Goal: Transaction & Acquisition: Obtain resource

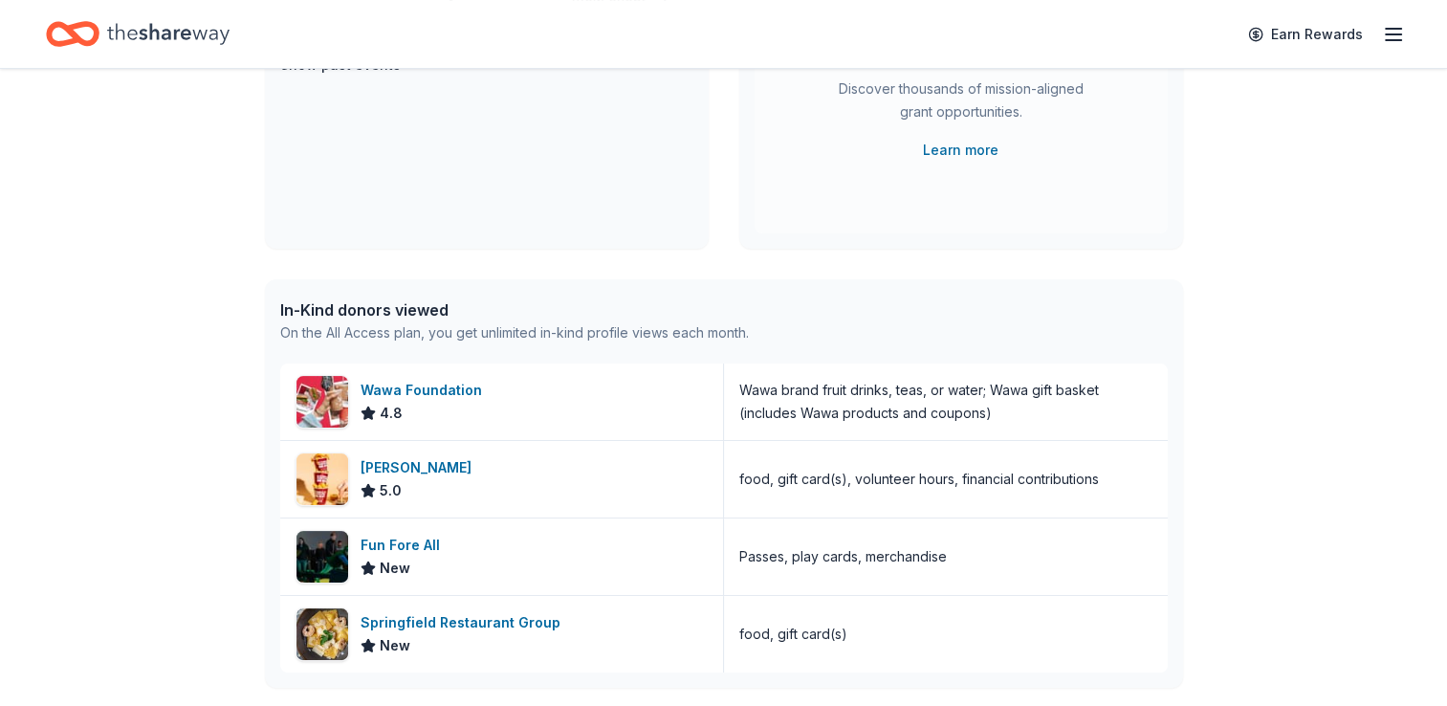
scroll to position [478, 0]
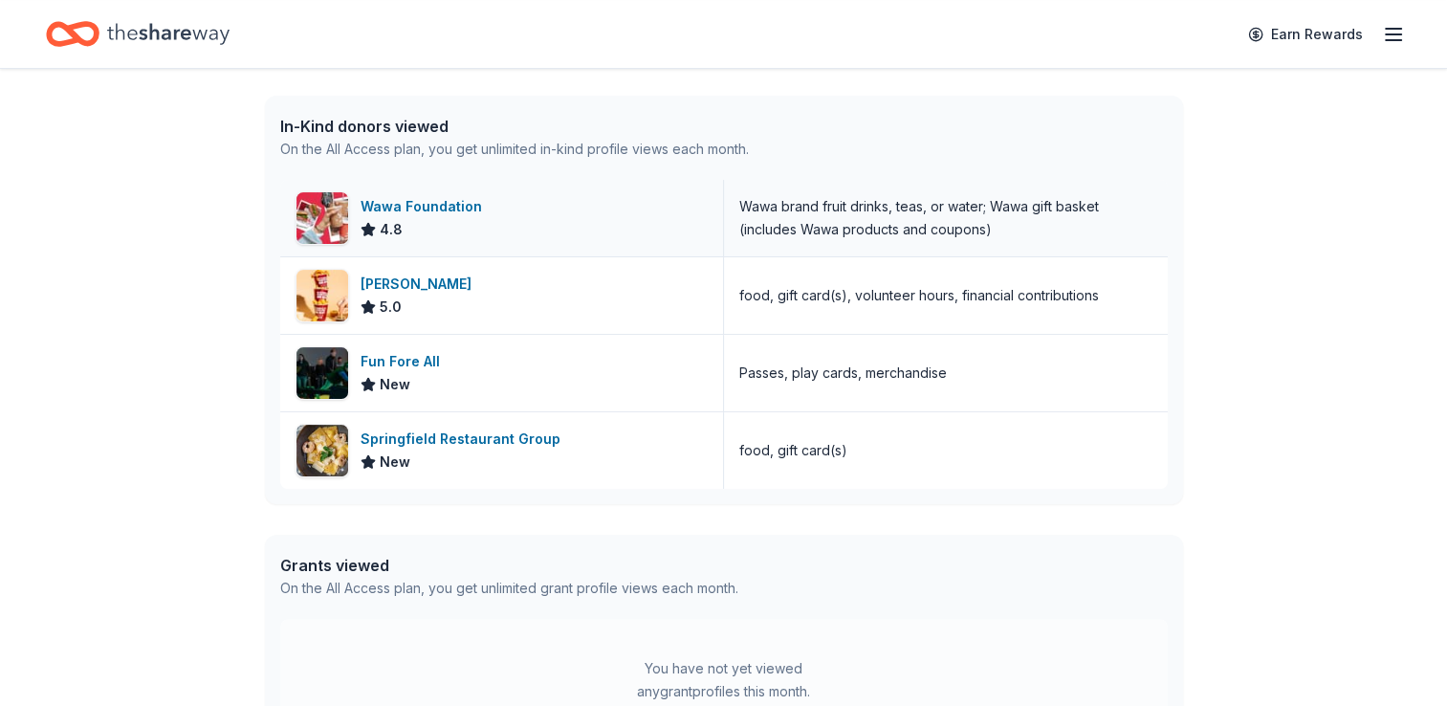
click at [551, 210] on div "Wawa Foundation 4.8" at bounding box center [502, 218] width 444 height 77
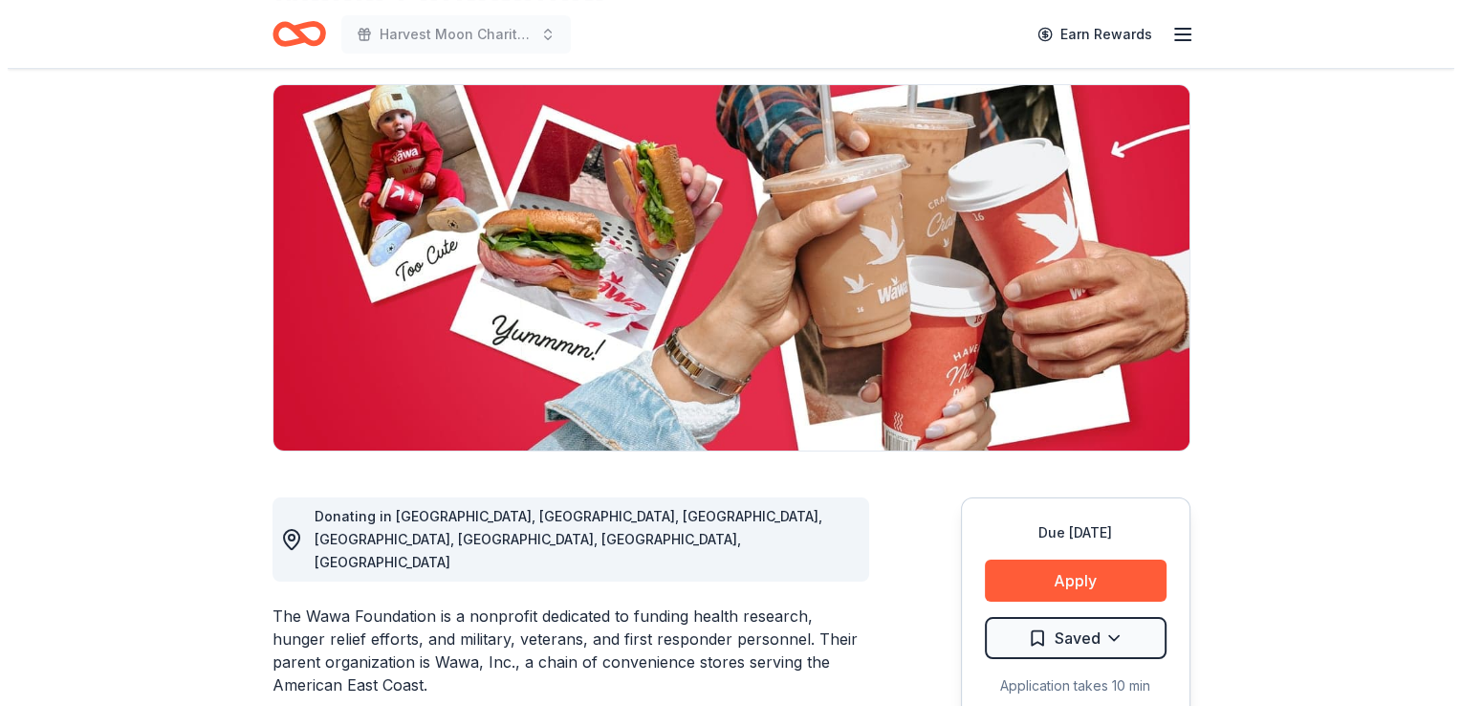
scroll to position [191, 0]
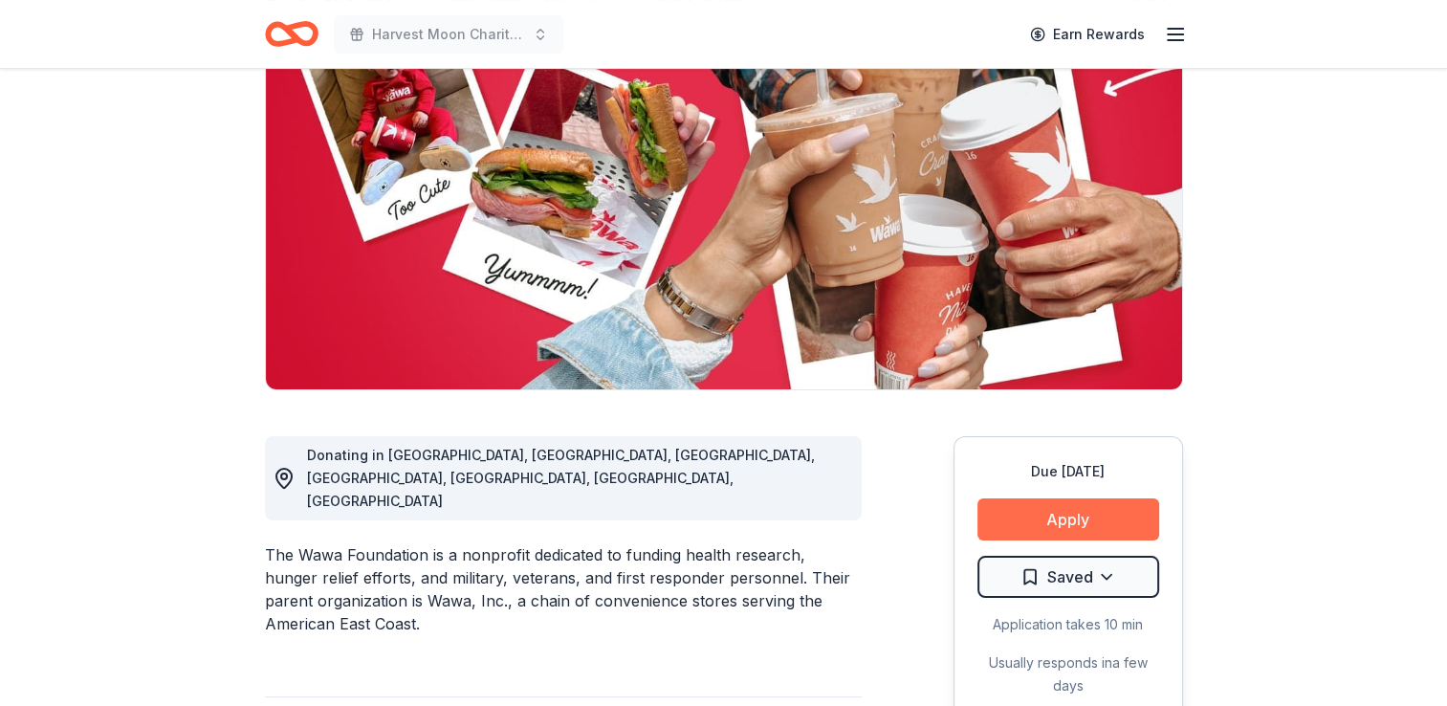
click at [1125, 515] on button "Apply" at bounding box center [1068, 519] width 182 height 42
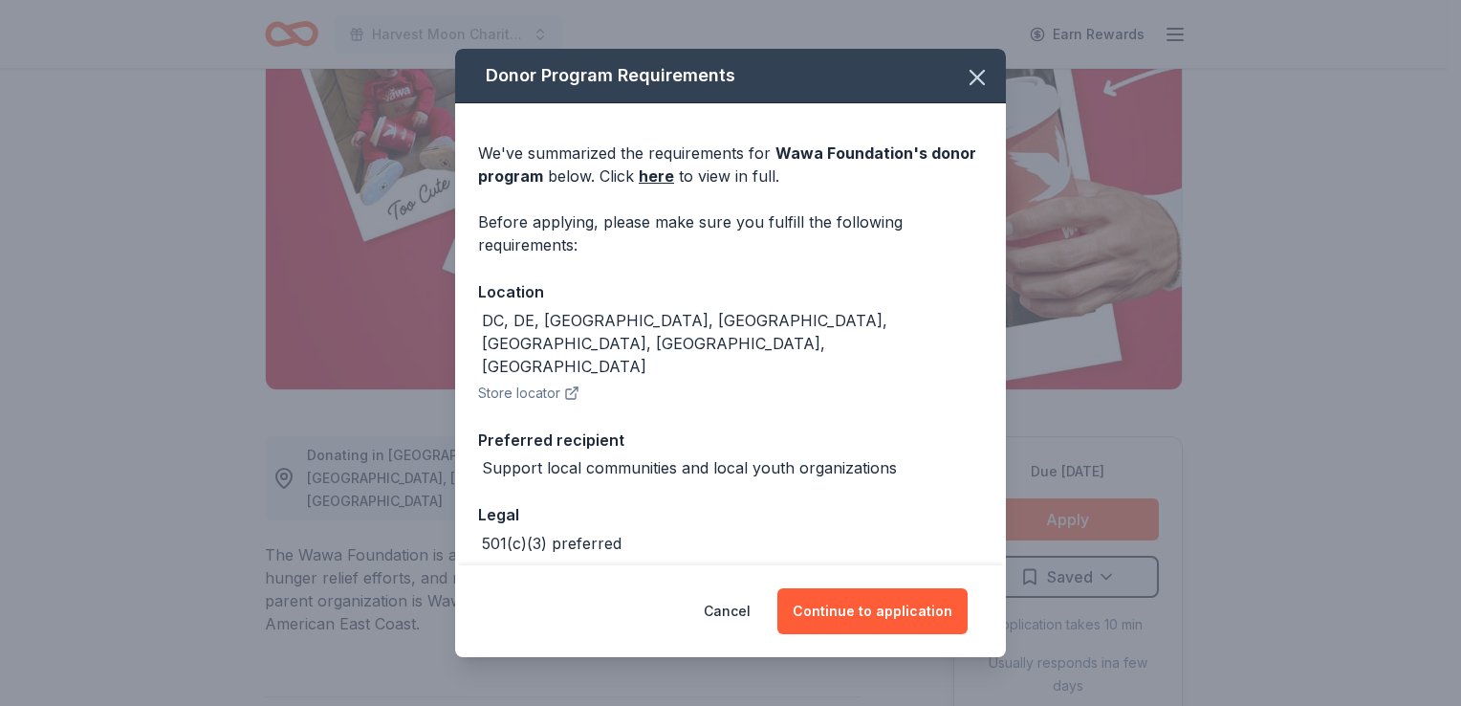
click at [882, 579] on div "Cancel Continue to application" at bounding box center [730, 611] width 551 height 92
click at [872, 615] on button "Continue to application" at bounding box center [873, 611] width 190 height 46
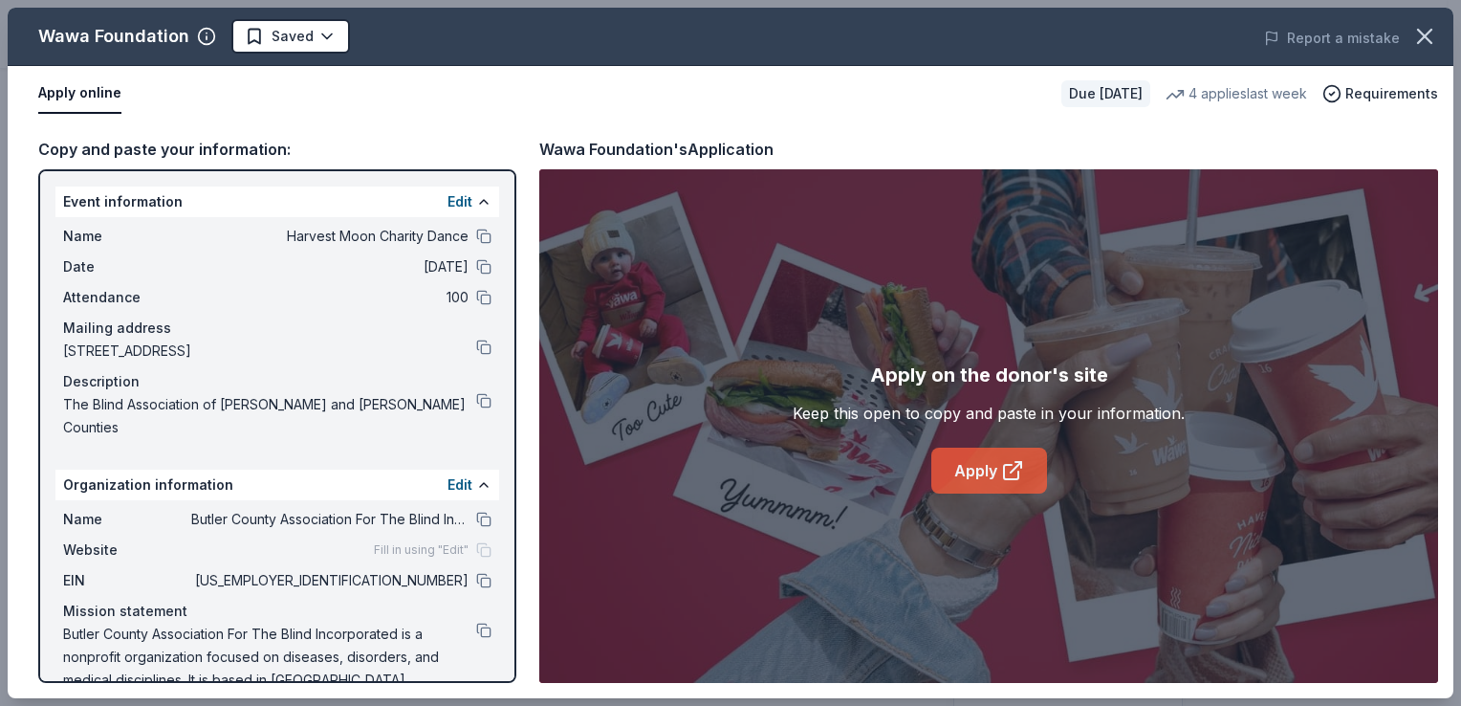
click at [1001, 474] on icon at bounding box center [1012, 470] width 23 height 23
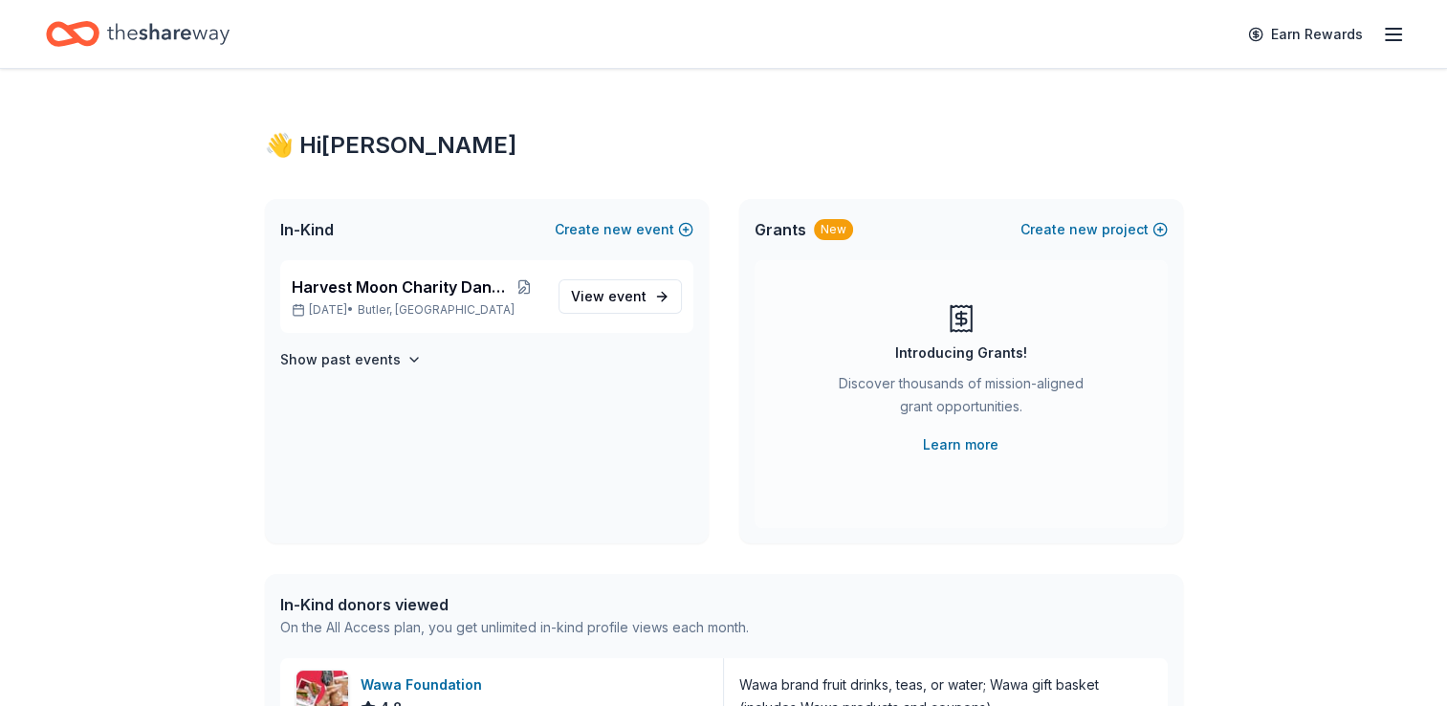
click at [1390, 33] on icon "button" at bounding box center [1393, 34] width 23 height 23
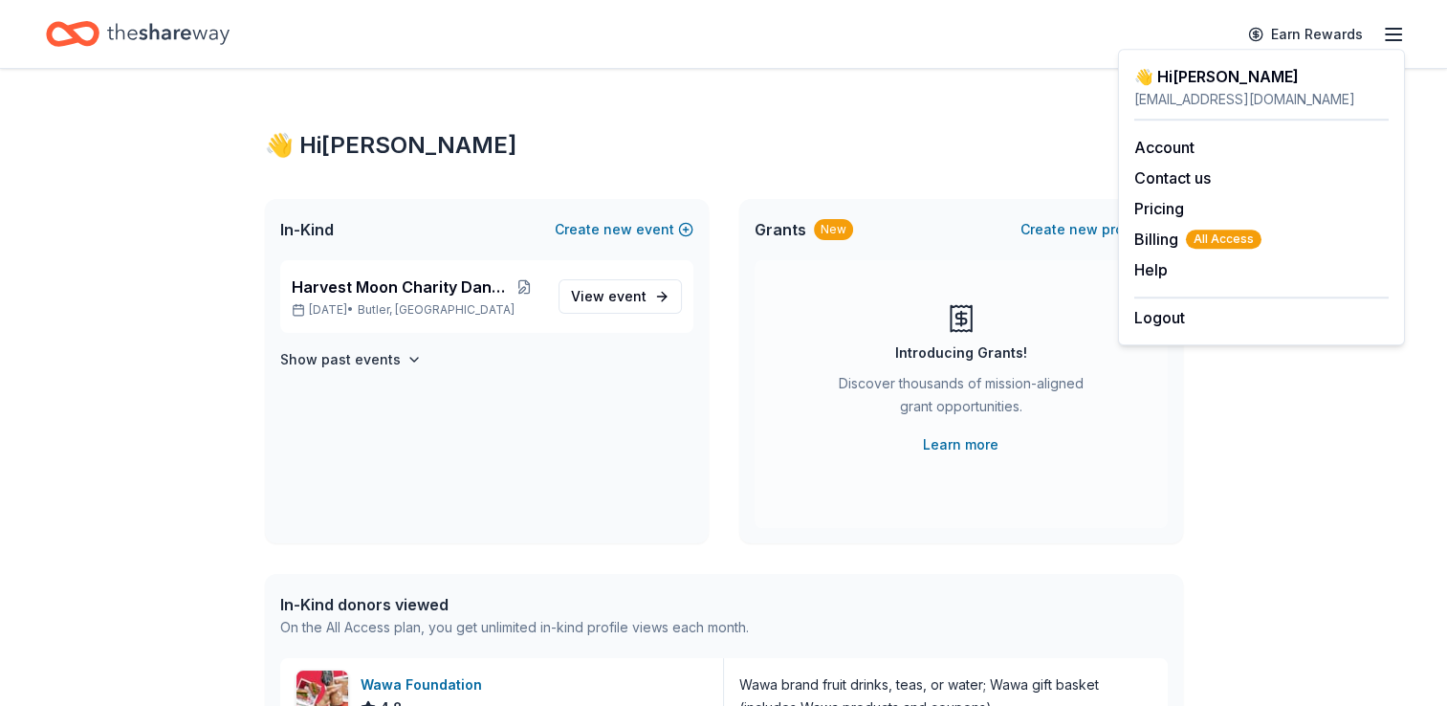
click at [1271, 553] on div "👋 Hi [PERSON_NAME] In-Kind Create new event Harvest Moon Charity Dance [DATE] •…" at bounding box center [723, 701] width 1447 height 1265
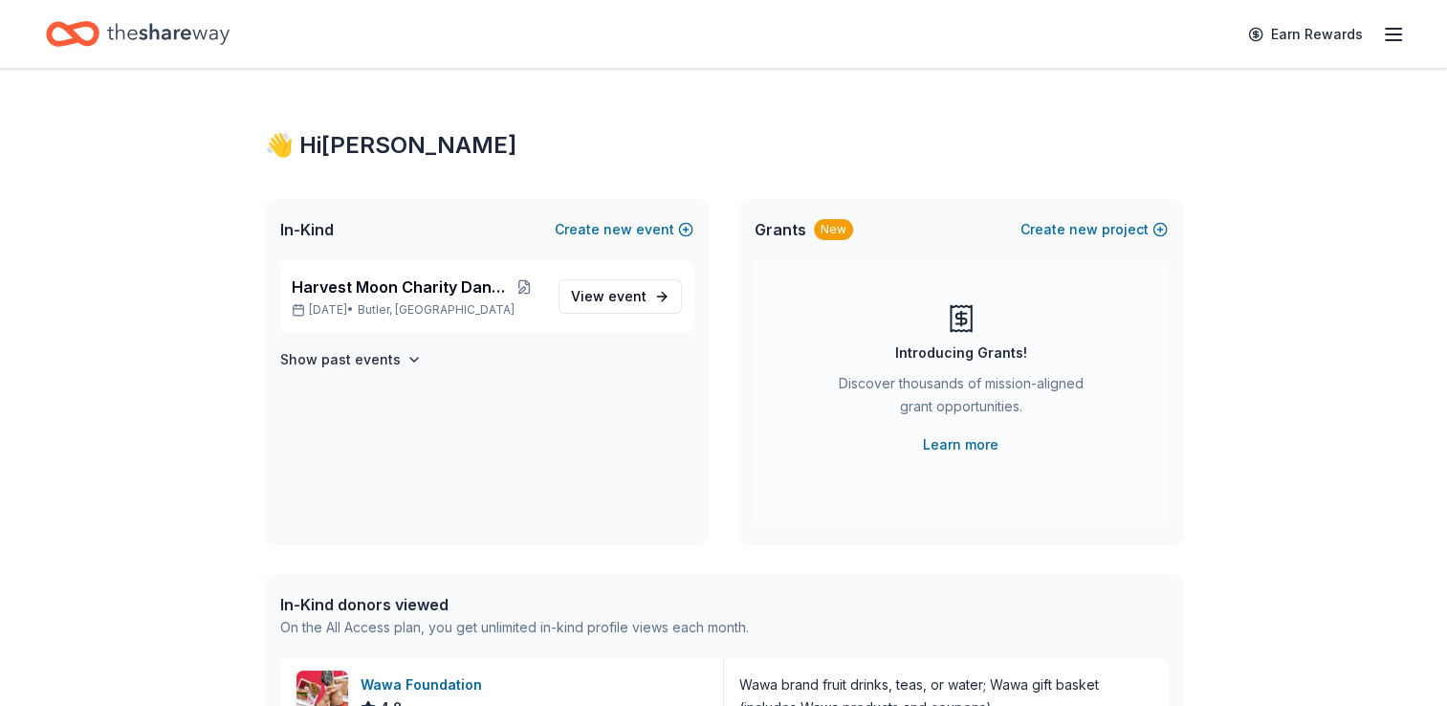
click at [510, 231] on div "In-Kind Create new event" at bounding box center [487, 229] width 444 height 61
click at [632, 233] on span "new" at bounding box center [617, 229] width 29 height 23
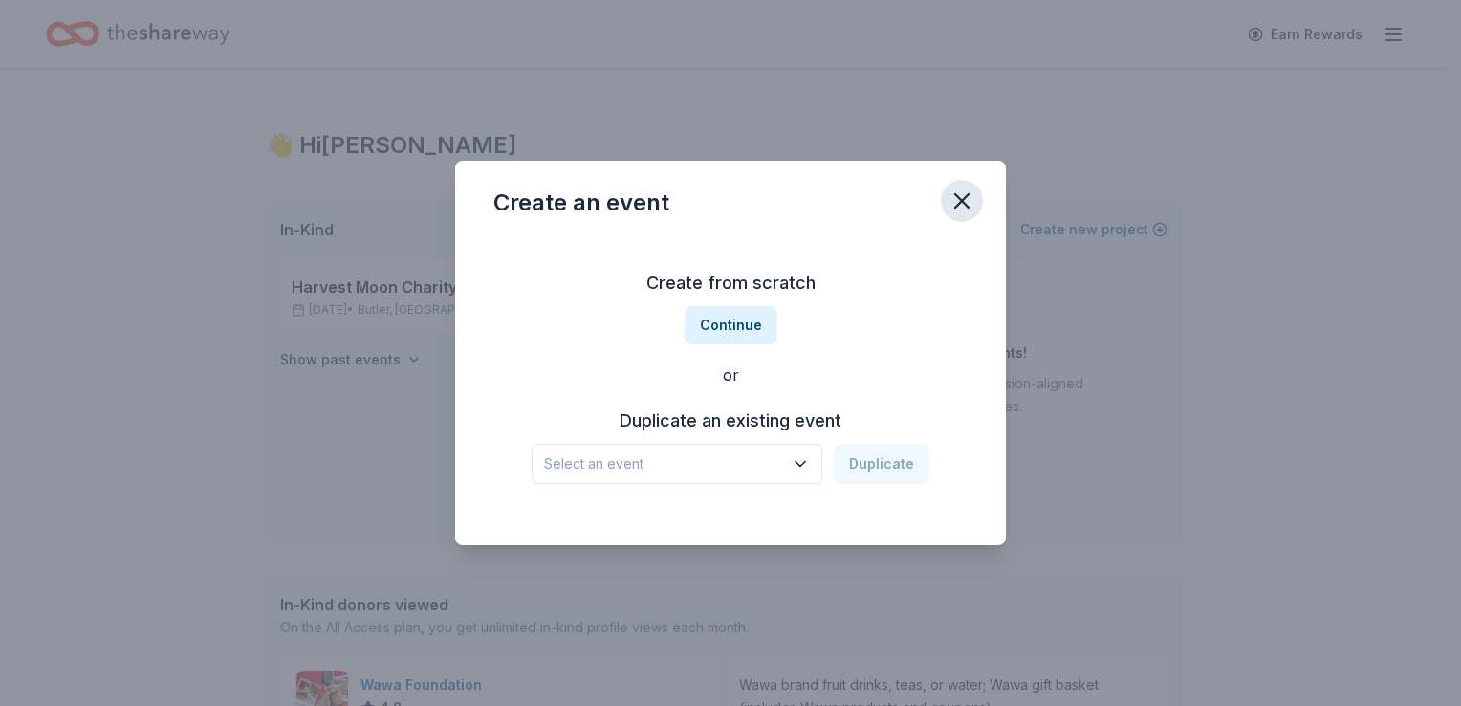
click at [960, 208] on icon "button" at bounding box center [962, 200] width 27 height 27
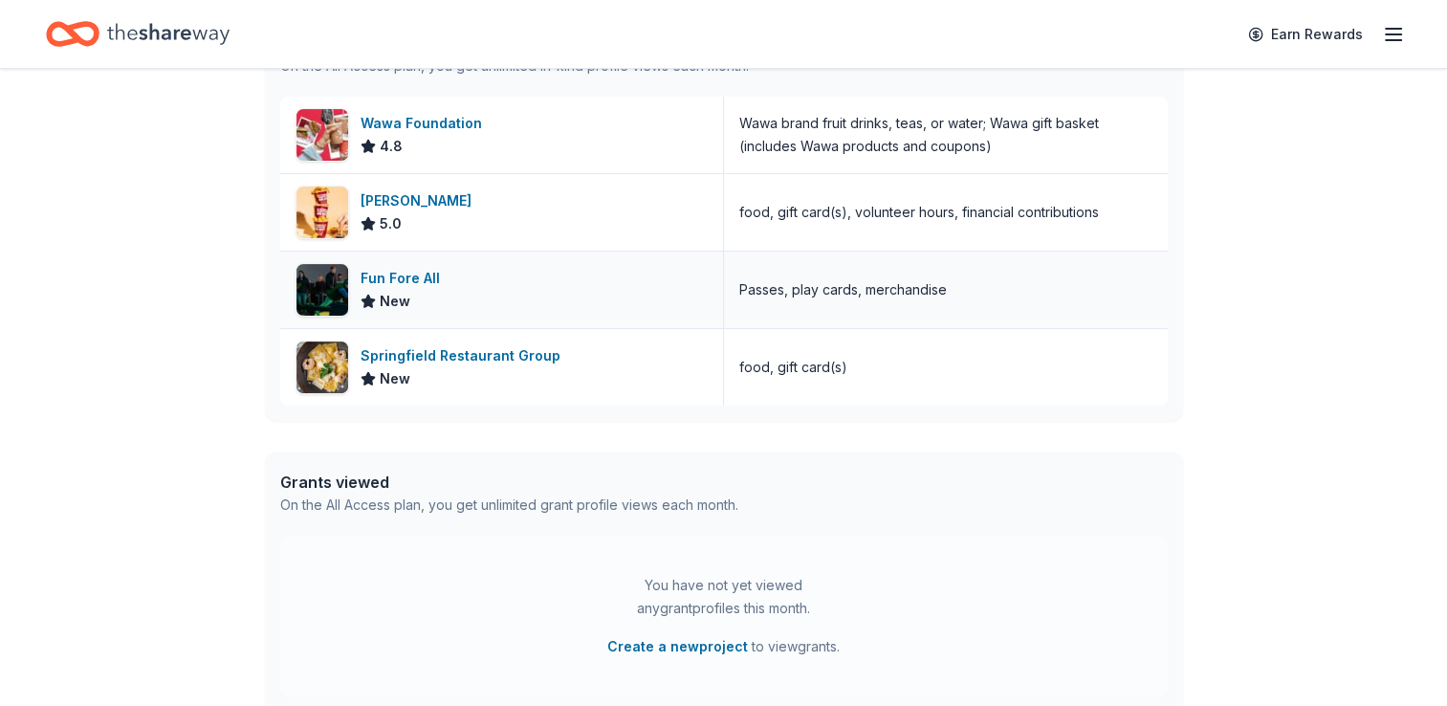
scroll to position [574, 0]
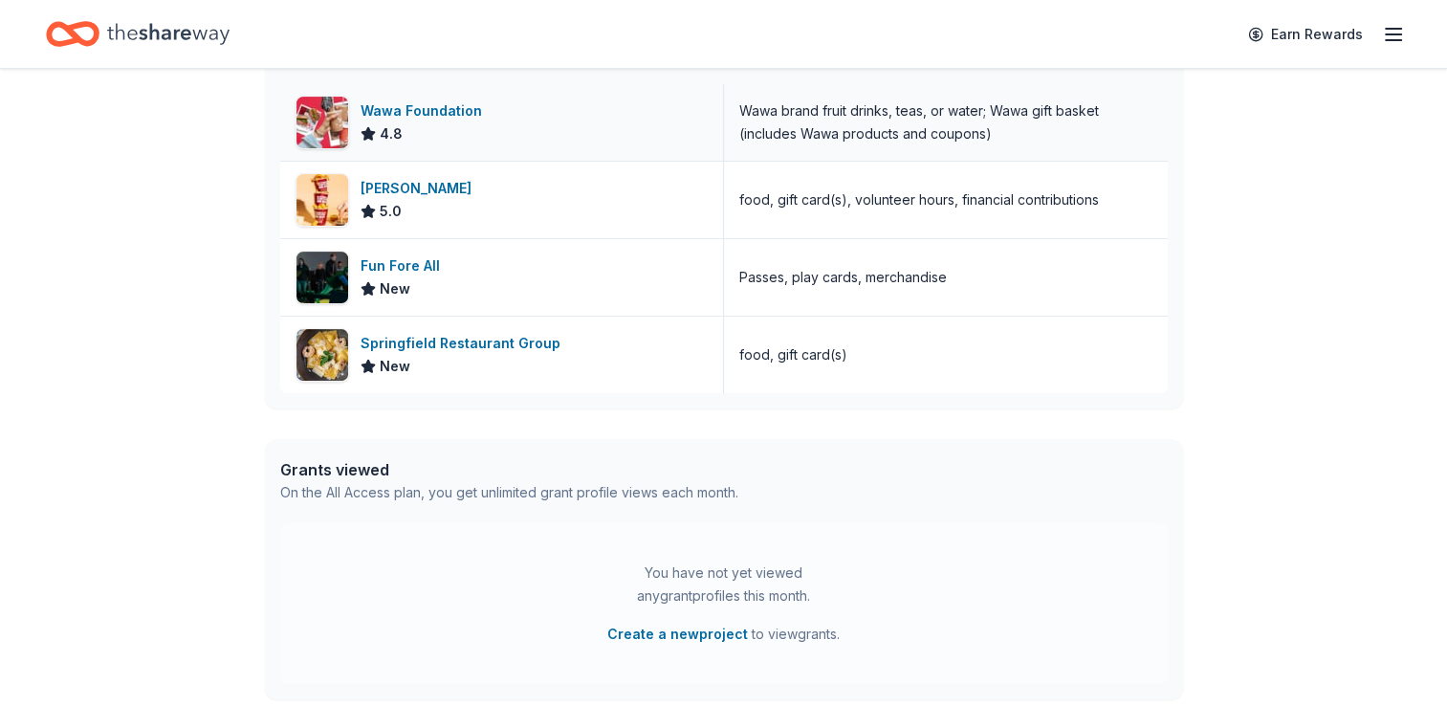
click at [390, 137] on span "4.8" at bounding box center [391, 133] width 23 height 23
